Goal: Find contact information: Find contact information

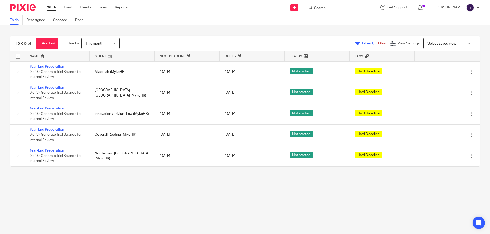
click at [336, 8] on input "Search" at bounding box center [336, 8] width 46 height 5
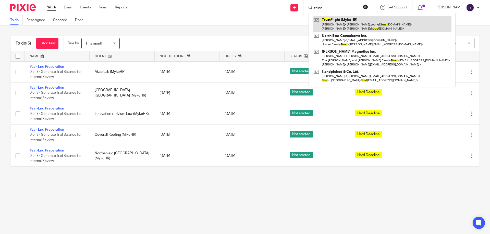
type input "trust"
click at [342, 23] on link at bounding box center [381, 24] width 139 height 16
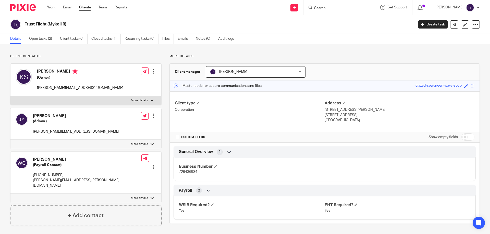
click at [47, 174] on p "[PHONE_NUMBER]" at bounding box center [87, 175] width 108 height 5
copy div "[PHONE_NUMBER]"
